Goal: Find specific page/section: Find specific page/section

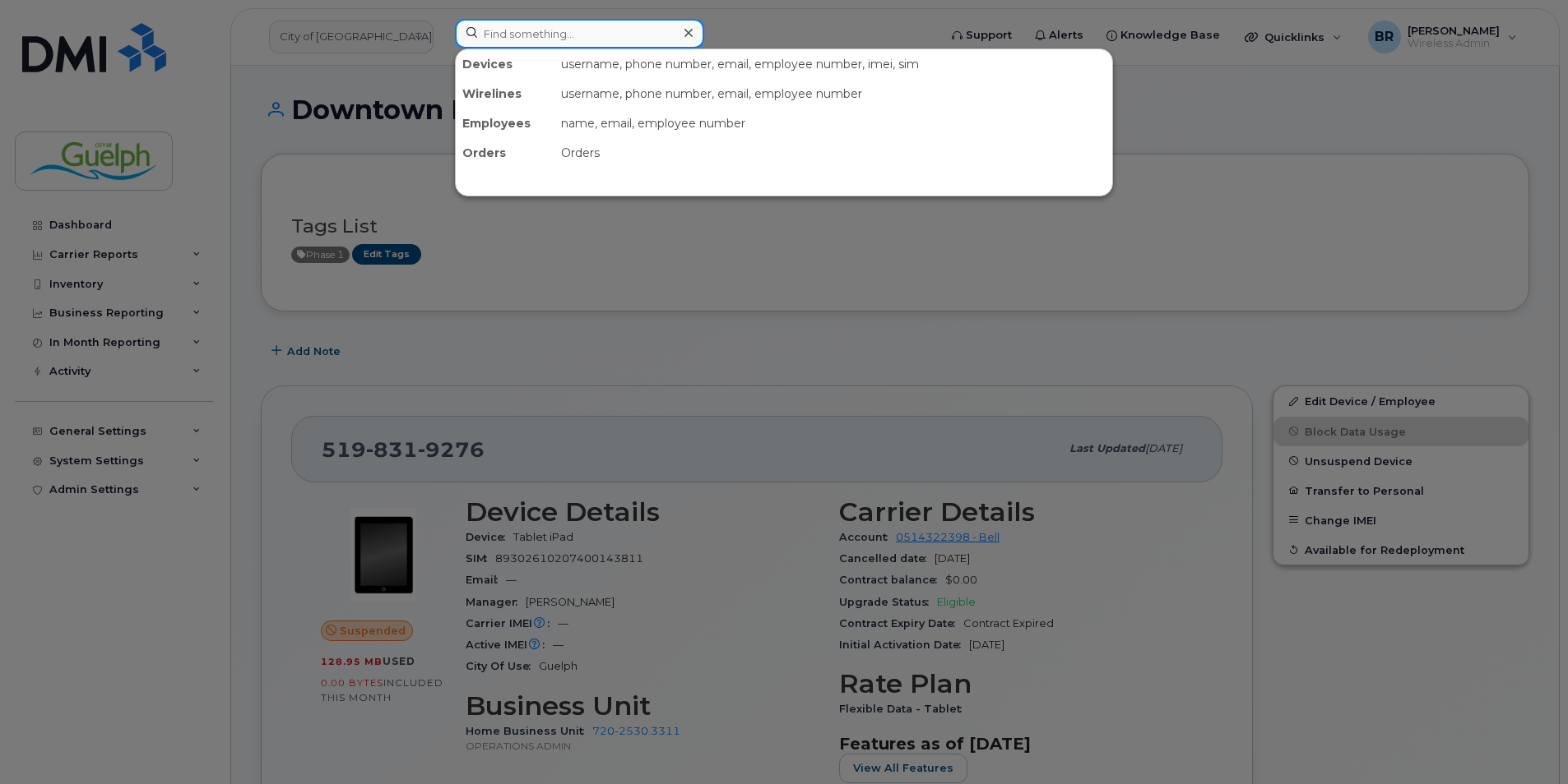
click at [582, 37] on input at bounding box center [580, 34] width 250 height 30
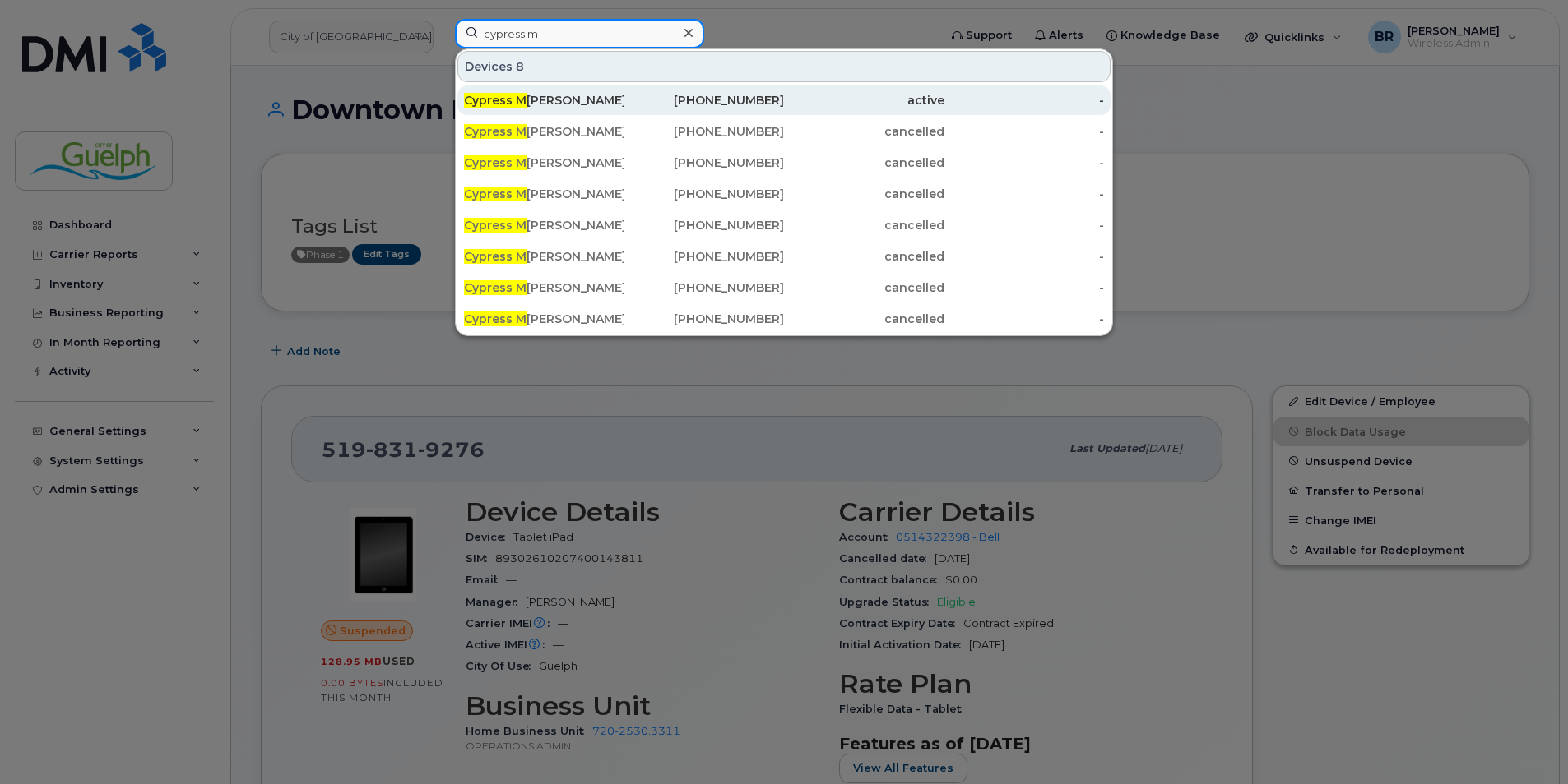
type input "cypress m"
click at [668, 102] on div "226-820-1109" at bounding box center [704, 100] width 160 height 17
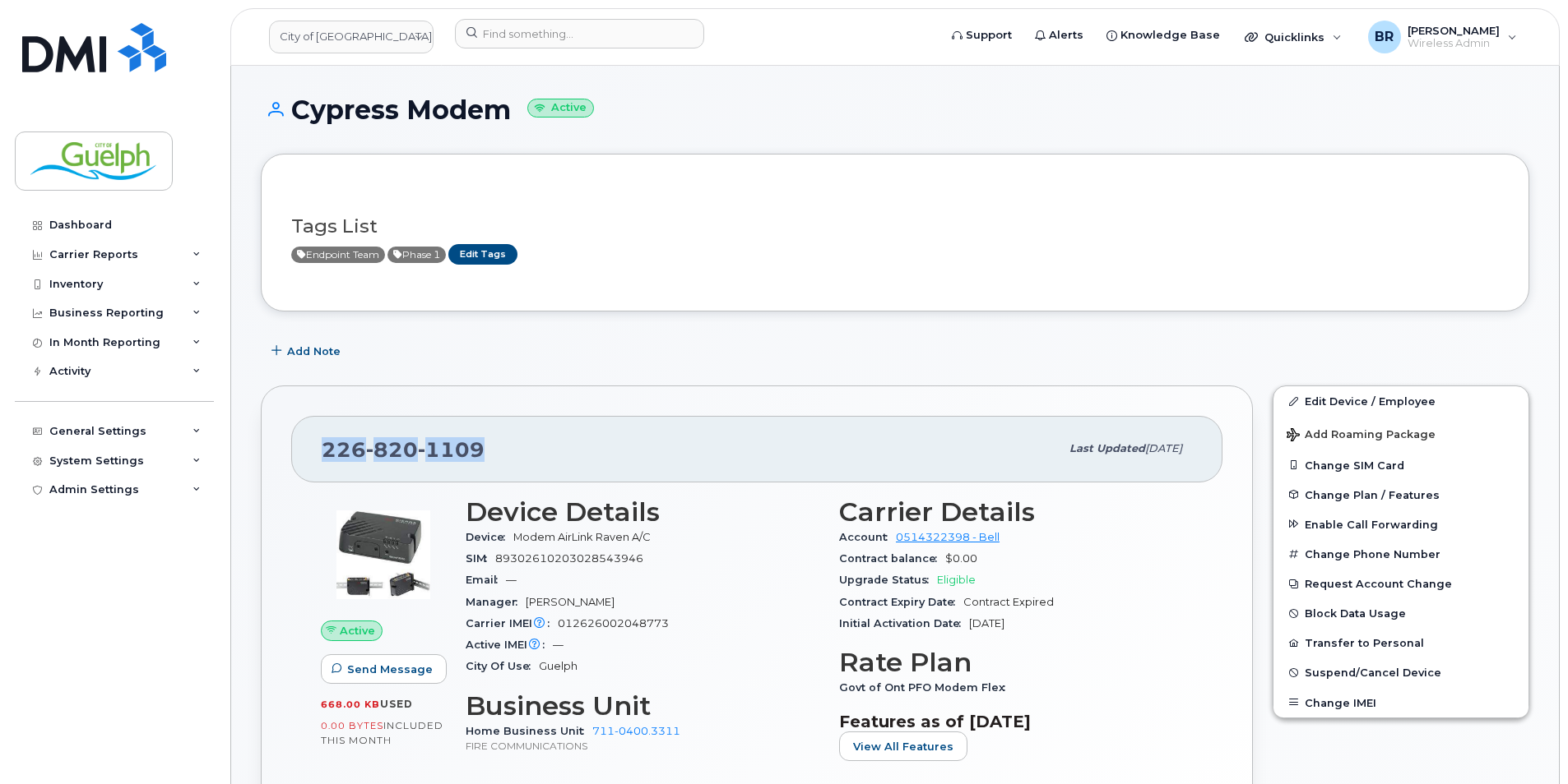
drag, startPoint x: 482, startPoint y: 451, endPoint x: 320, endPoint y: 455, distance: 162.0
click at [320, 455] on div "226 820 1109 Last updated May 30, 2025" at bounding box center [757, 448] width 932 height 66
drag, startPoint x: 320, startPoint y: 455, endPoint x: 338, endPoint y: 451, distance: 18.4
copy span "226 820 1109"
click at [65, 33] on img at bounding box center [94, 47] width 144 height 49
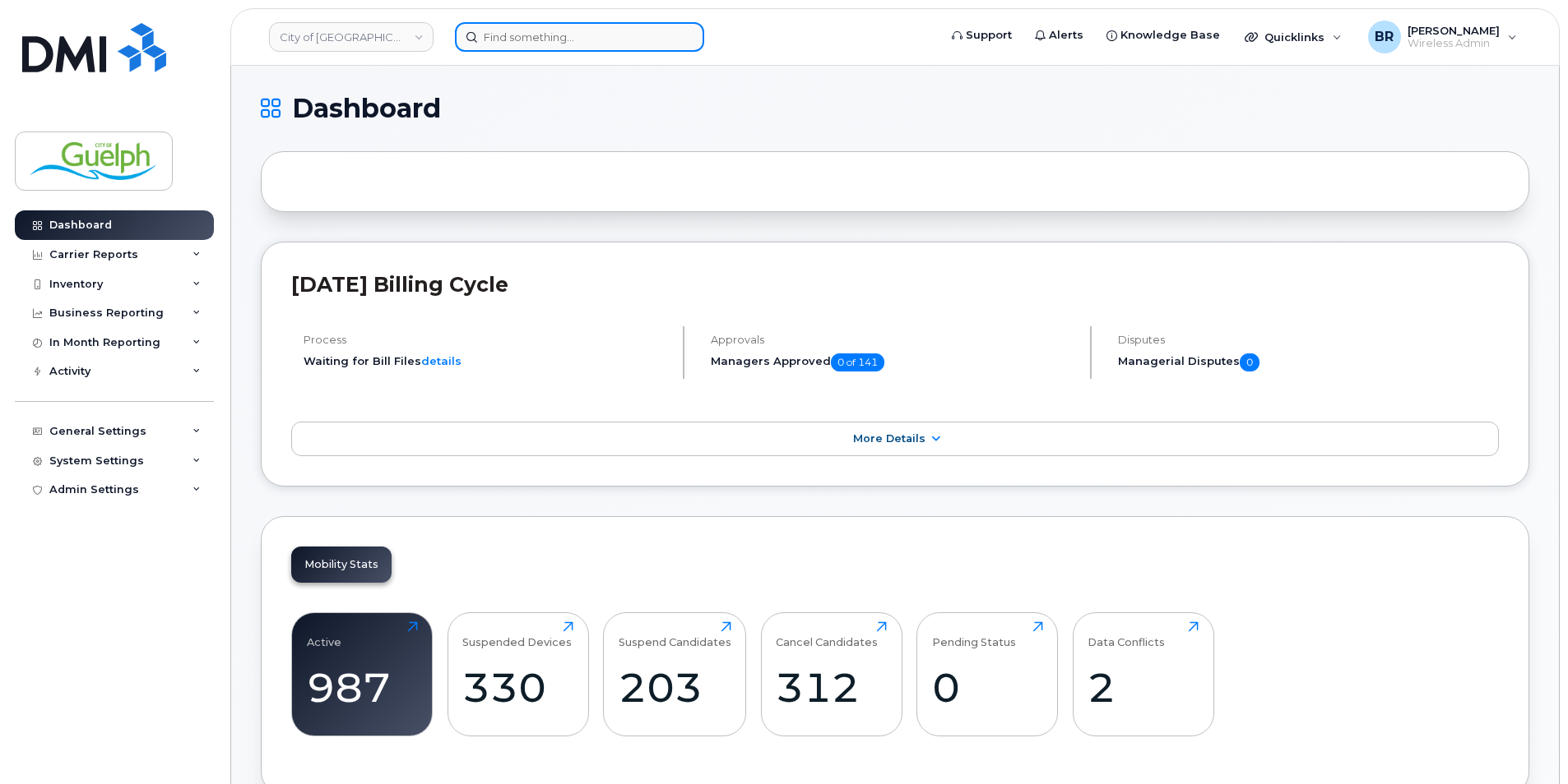
click at [561, 35] on input at bounding box center [580, 37] width 250 height 30
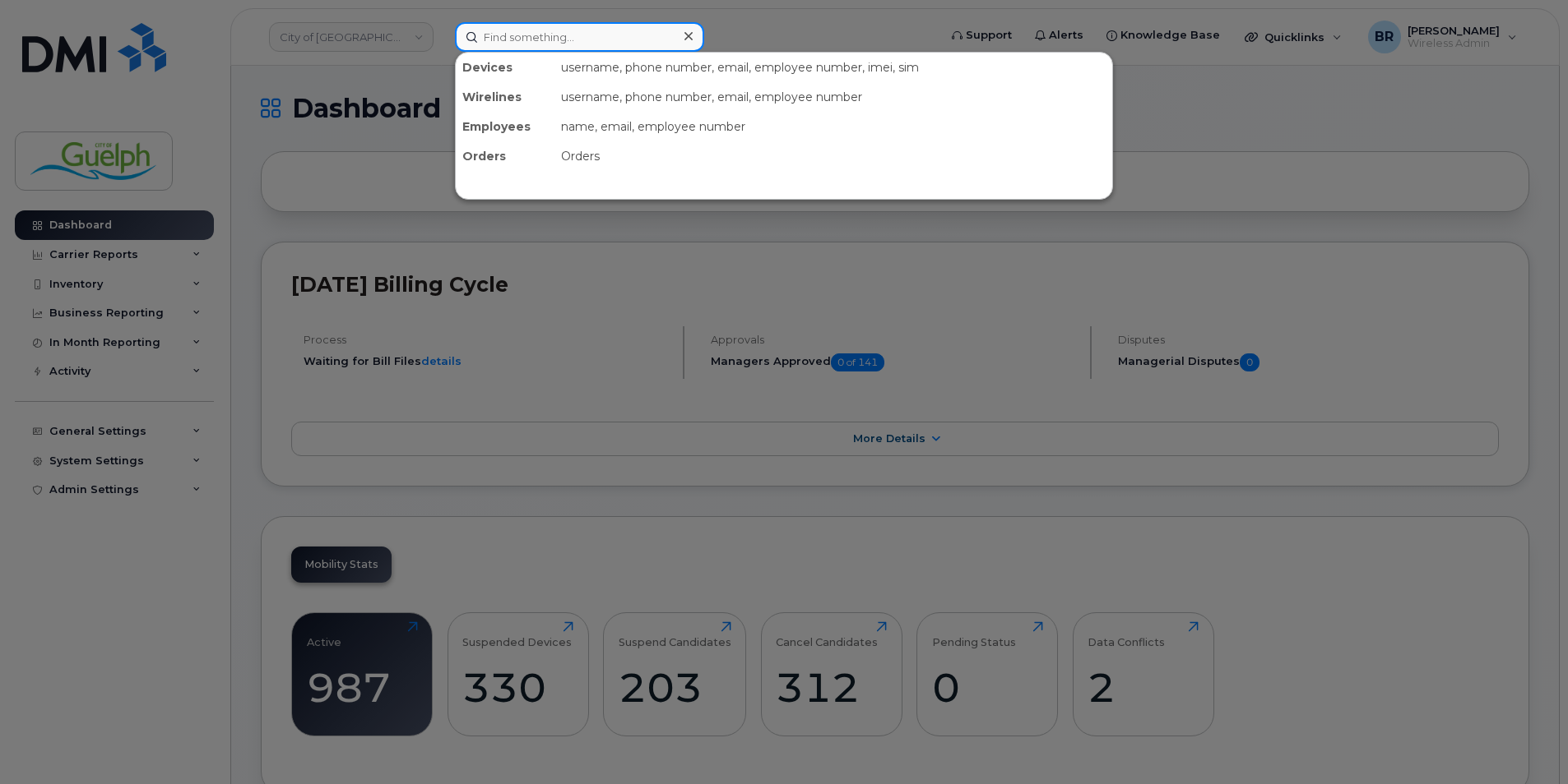
paste input "5197665294"
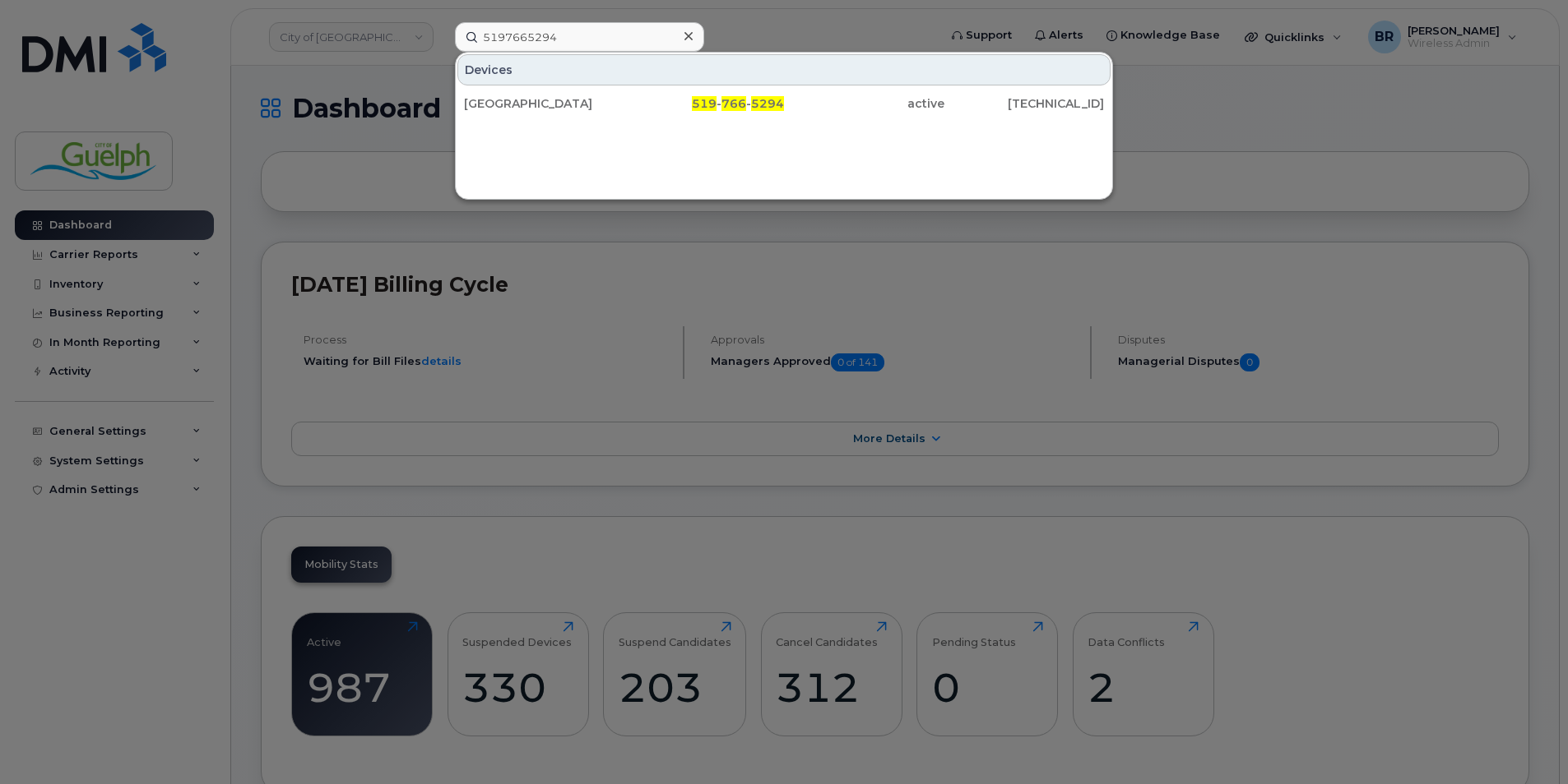
click at [619, 21] on div at bounding box center [784, 392] width 1568 height 784
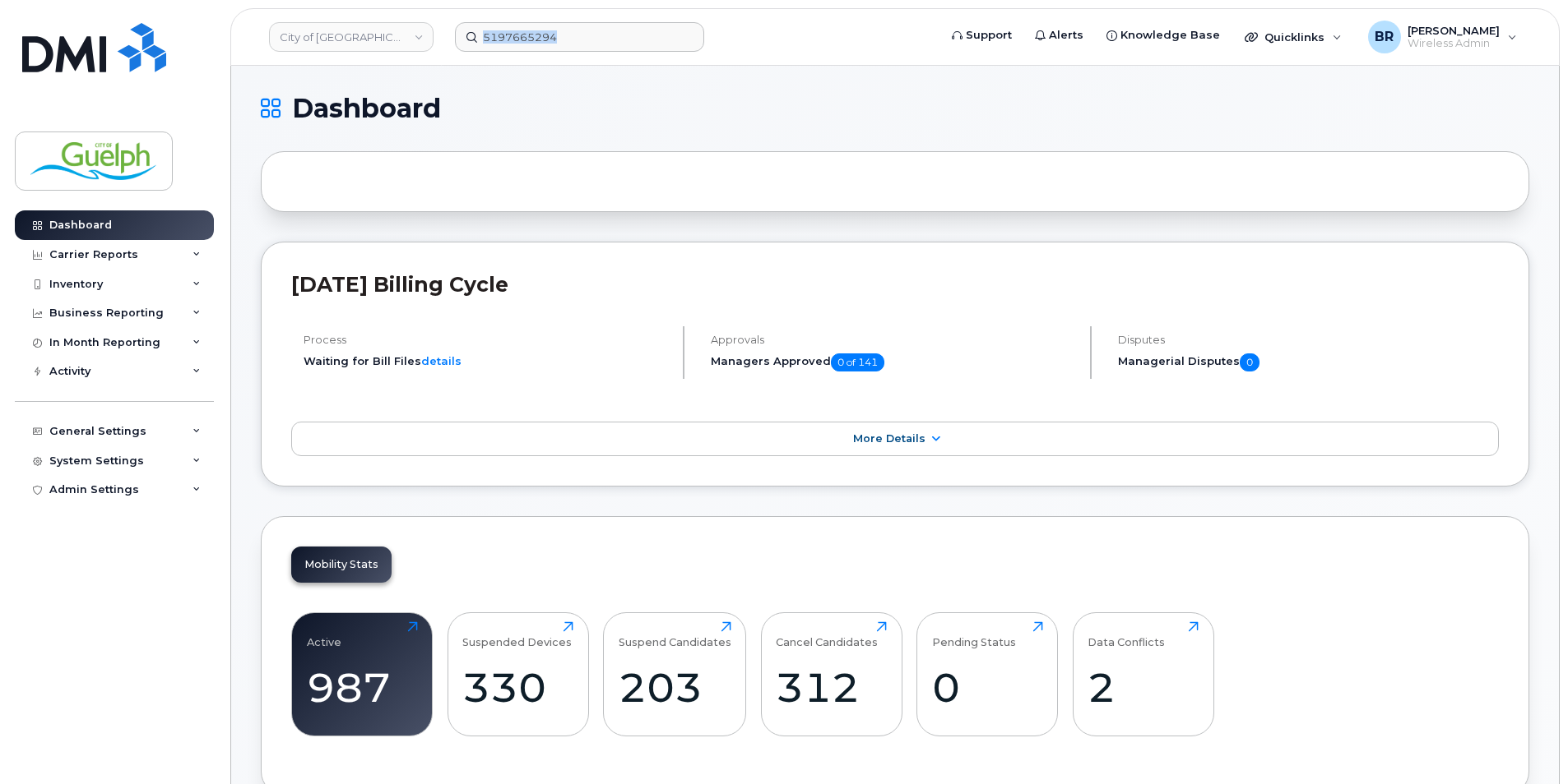
click at [619, 21] on header "City of Guelph 5197665294 Support Alerts Knowledge Base Quicklinks Suspend / Ca…" at bounding box center [895, 37] width 1329 height 58
click at [601, 52] on header "City of Guelph 5197665294 Support Alerts Knowledge Base Quicklinks Suspend / Ca…" at bounding box center [895, 37] width 1329 height 58
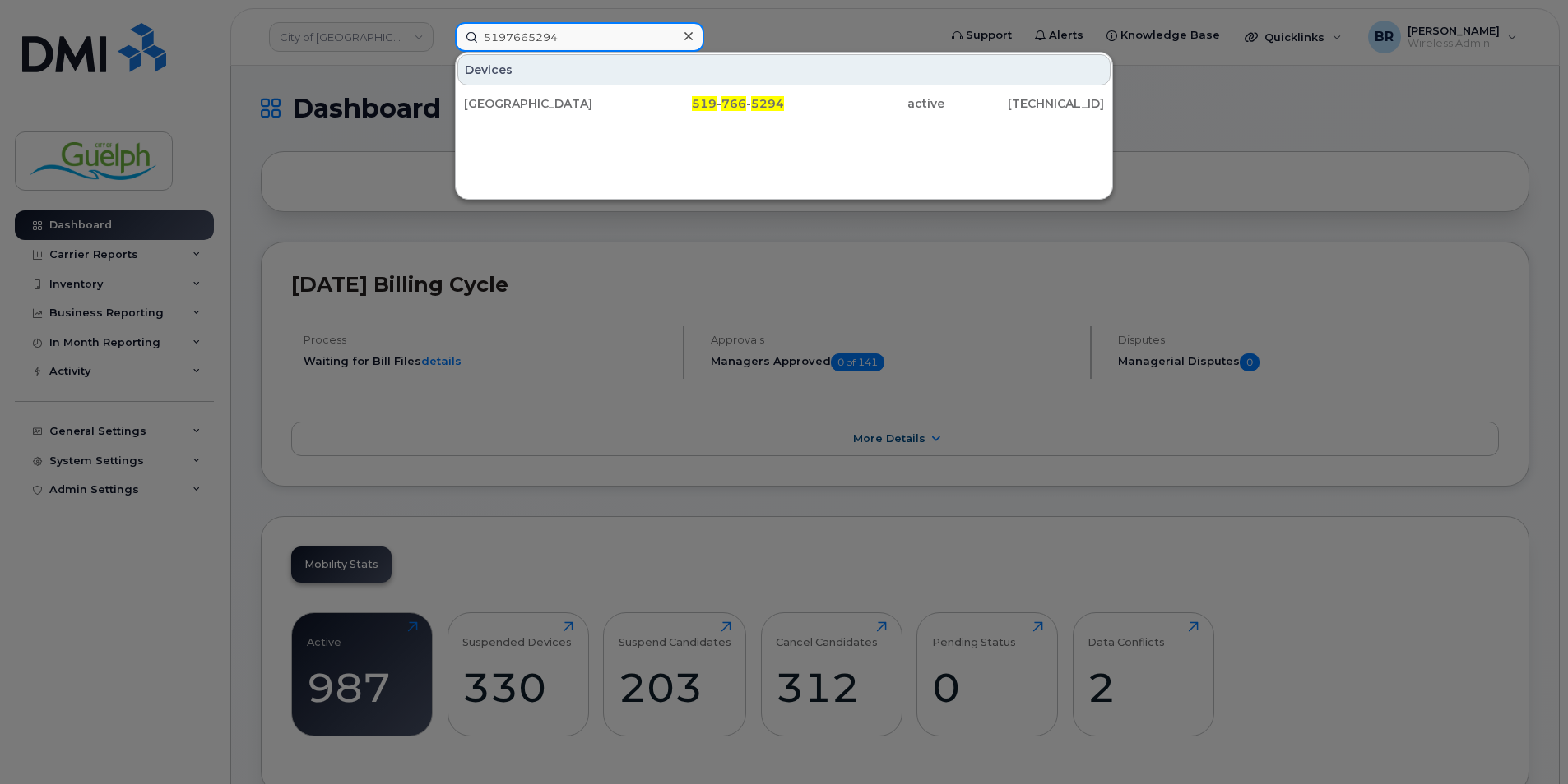
drag, startPoint x: 621, startPoint y: 44, endPoint x: 396, endPoint y: 48, distance: 225.0
click at [442, 48] on div "5197665294 Devices Rainbird Riverside Park 519 - 766 - 5294 active 70.28.204.219" at bounding box center [691, 37] width 498 height 30
paste input "2565"
type input "5197662565"
click at [683, 35] on div at bounding box center [687, 36] width 24 height 24
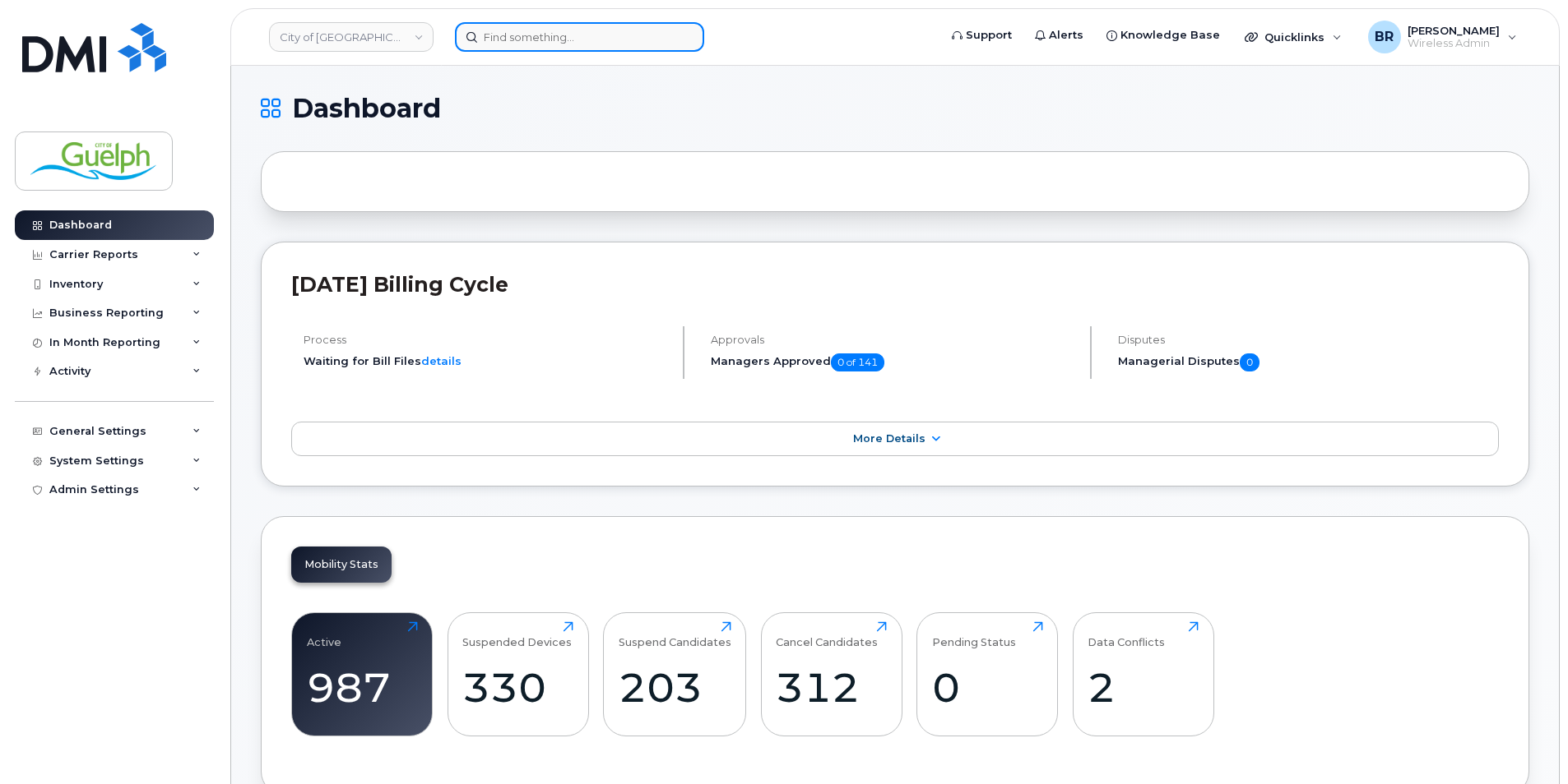
click at [509, 46] on input at bounding box center [580, 37] width 250 height 30
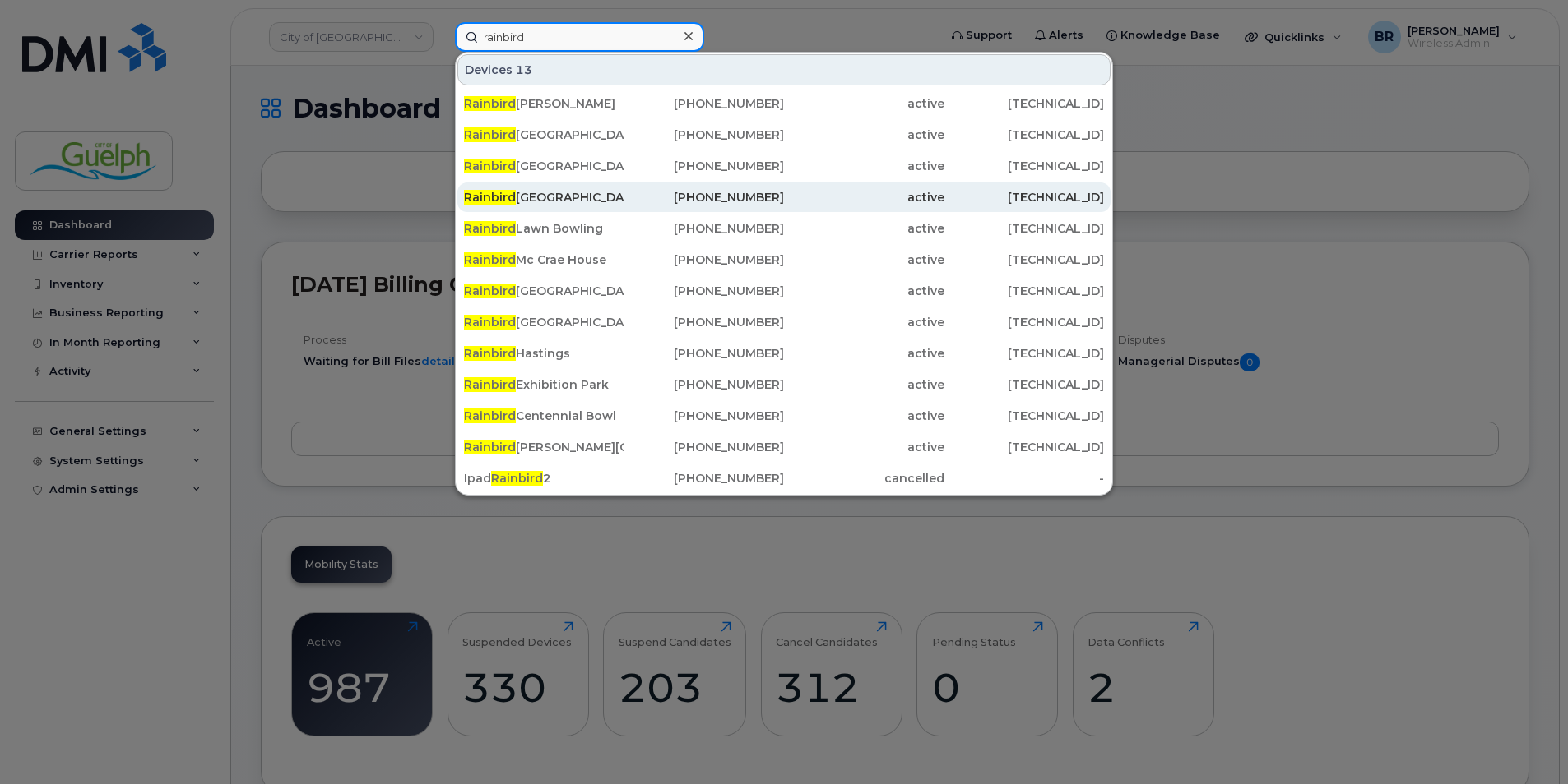
type input "rainbird"
click at [614, 205] on div "Rainbird Eastview Park" at bounding box center [544, 197] width 160 height 17
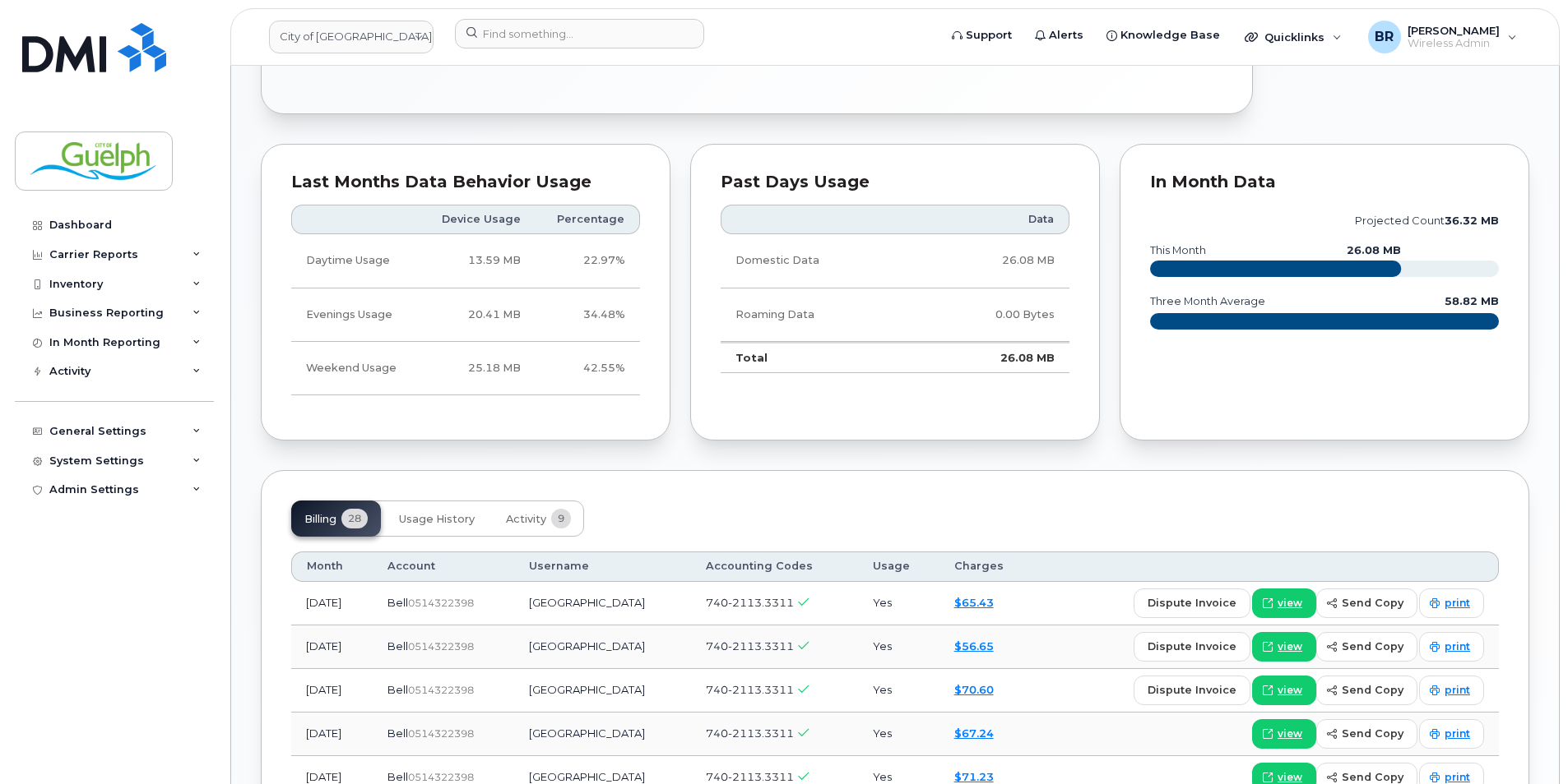
scroll to position [905, 0]
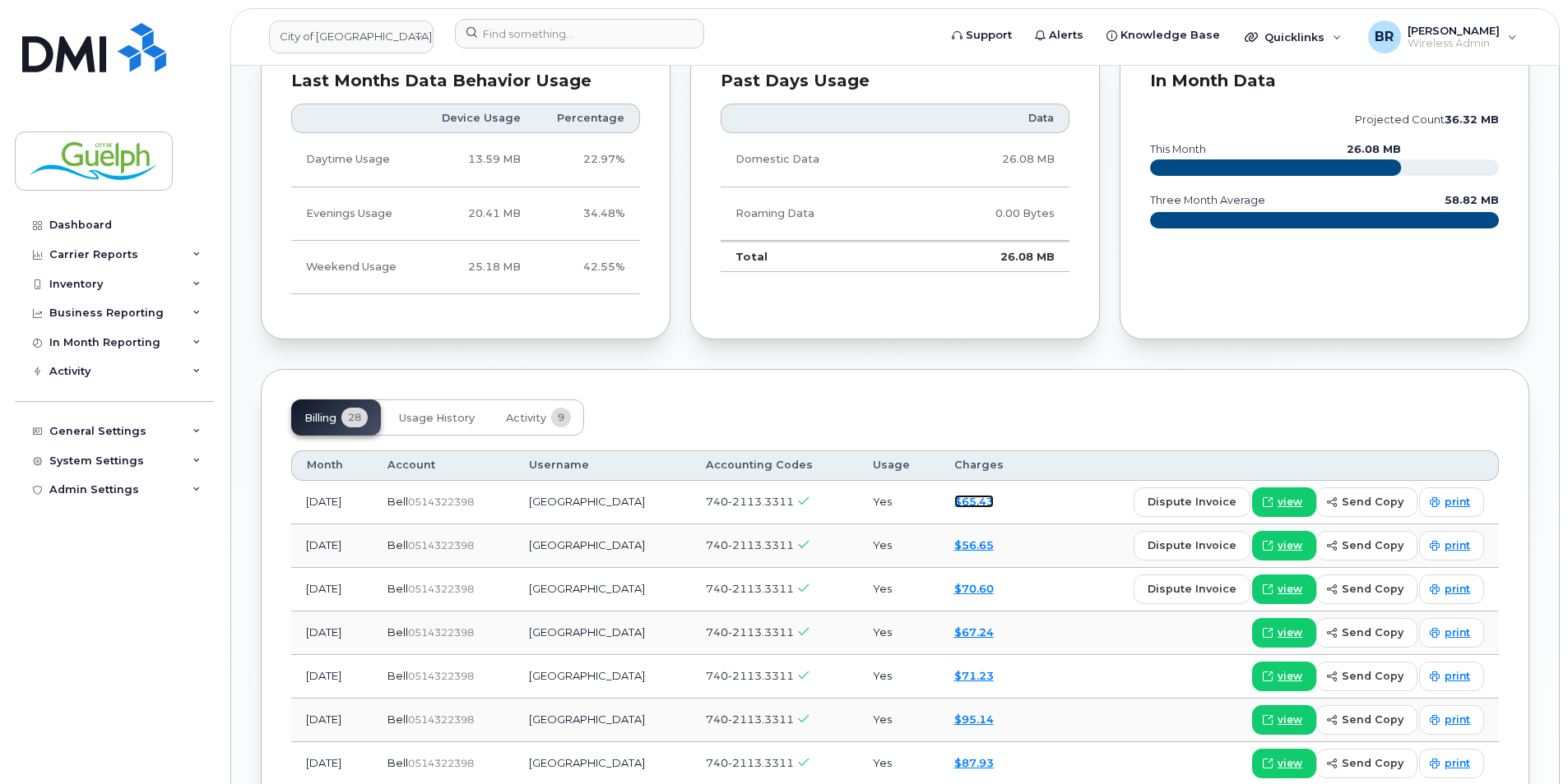
click at [994, 497] on link "$65.43" at bounding box center [974, 501] width 39 height 13
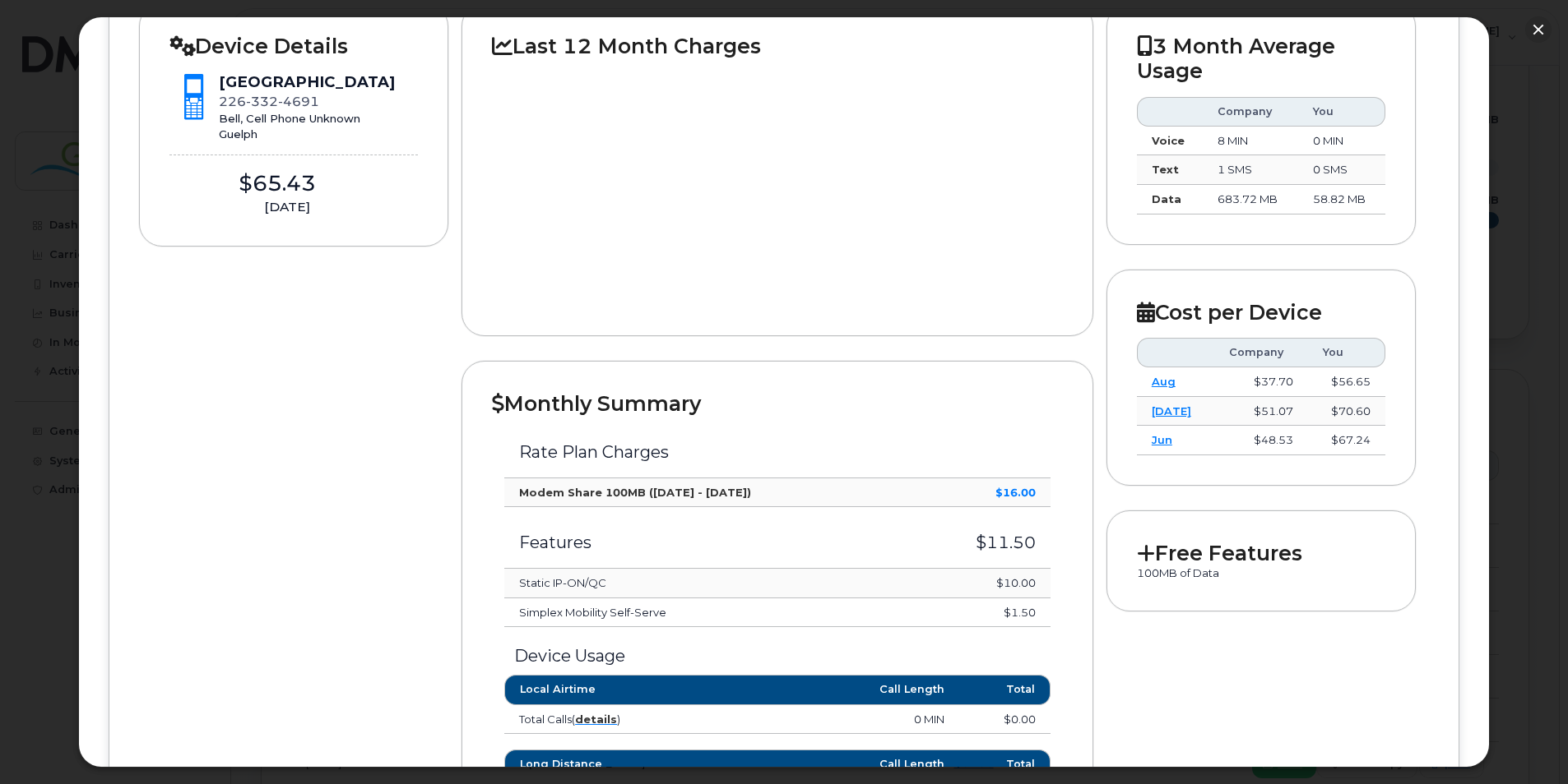
scroll to position [576, 0]
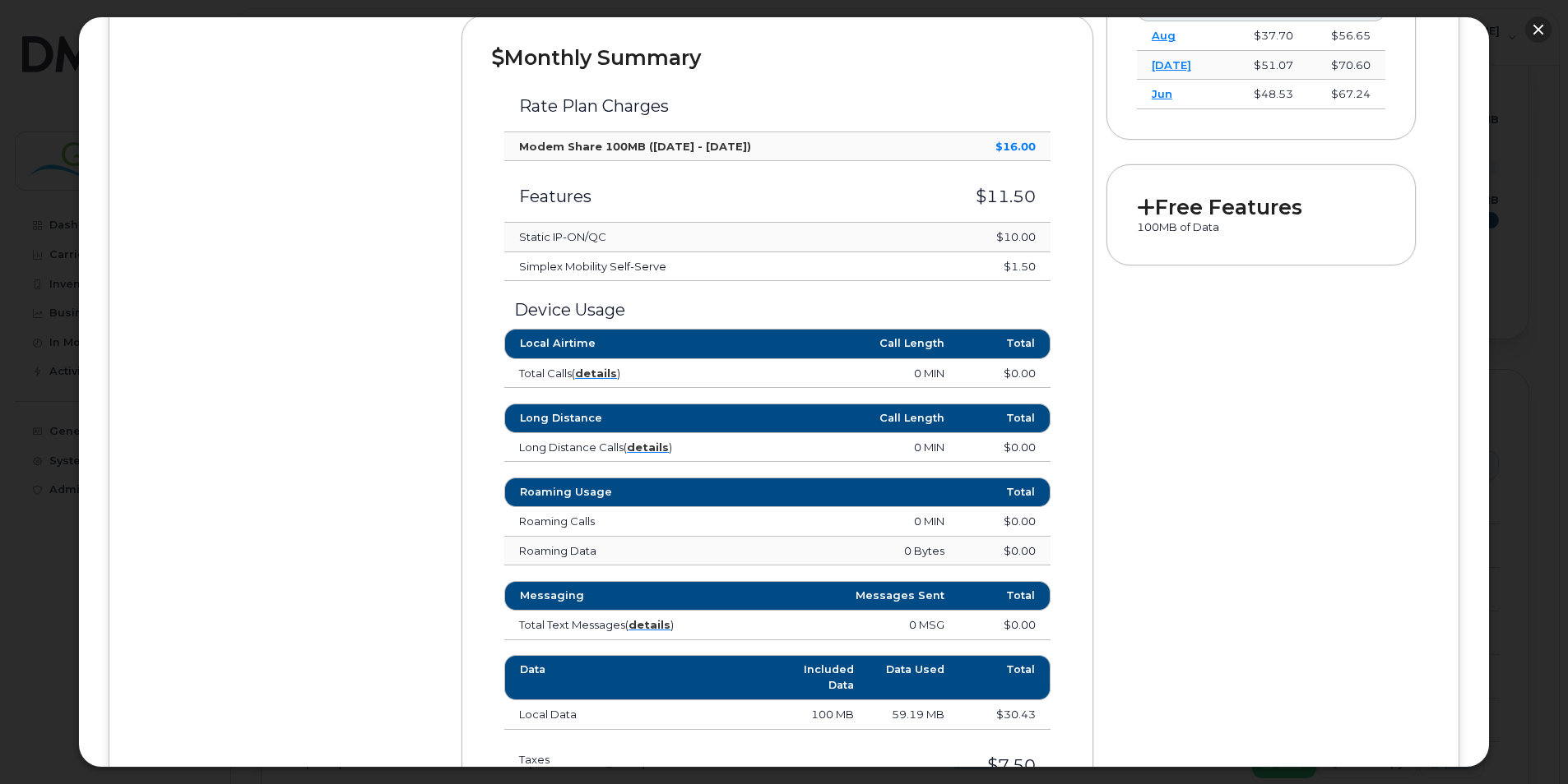
click at [1532, 38] on button "button" at bounding box center [1538, 30] width 26 height 26
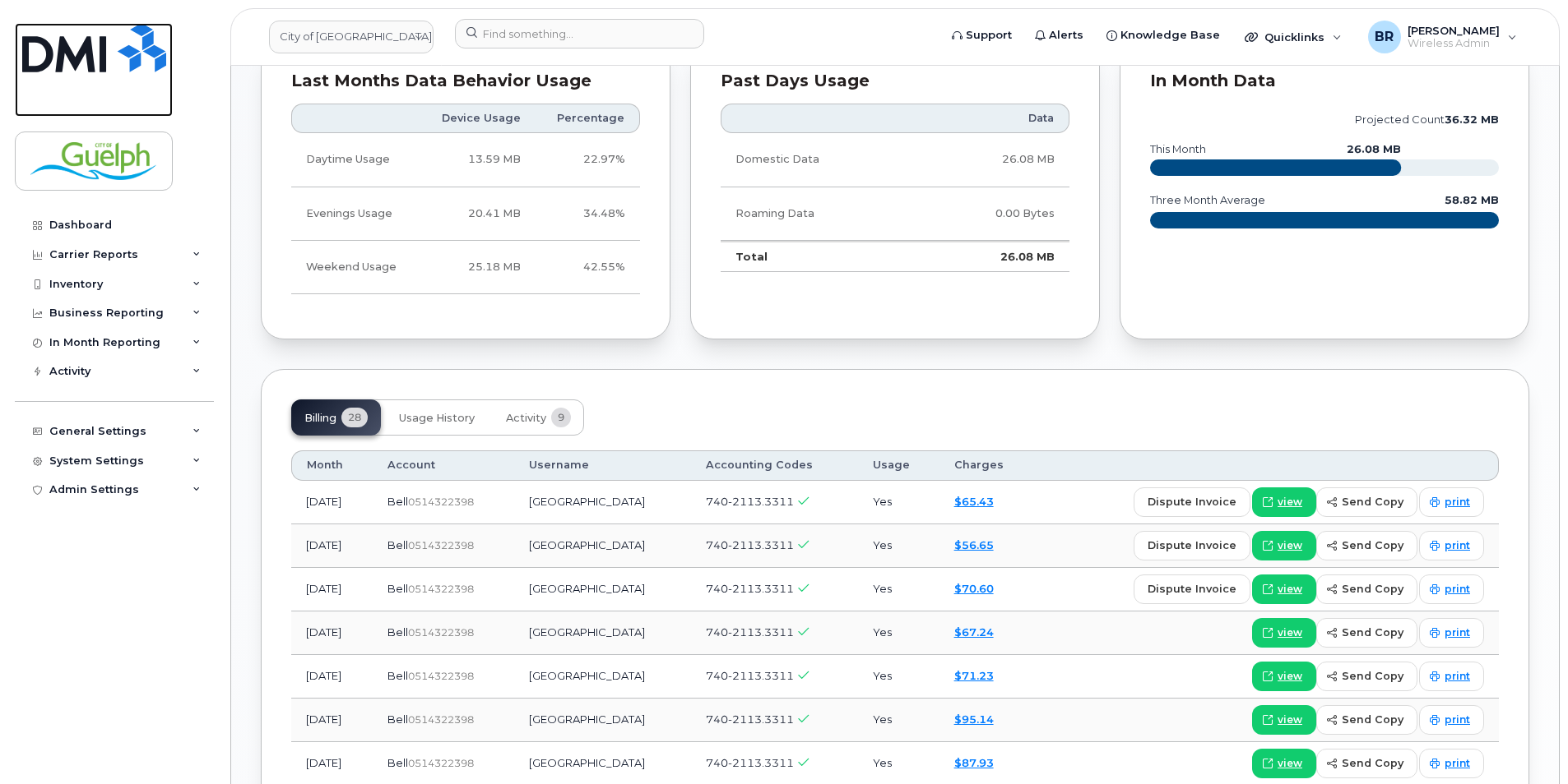
click at [102, 48] on img at bounding box center [94, 47] width 144 height 49
